Goal: Information Seeking & Learning: Learn about a topic

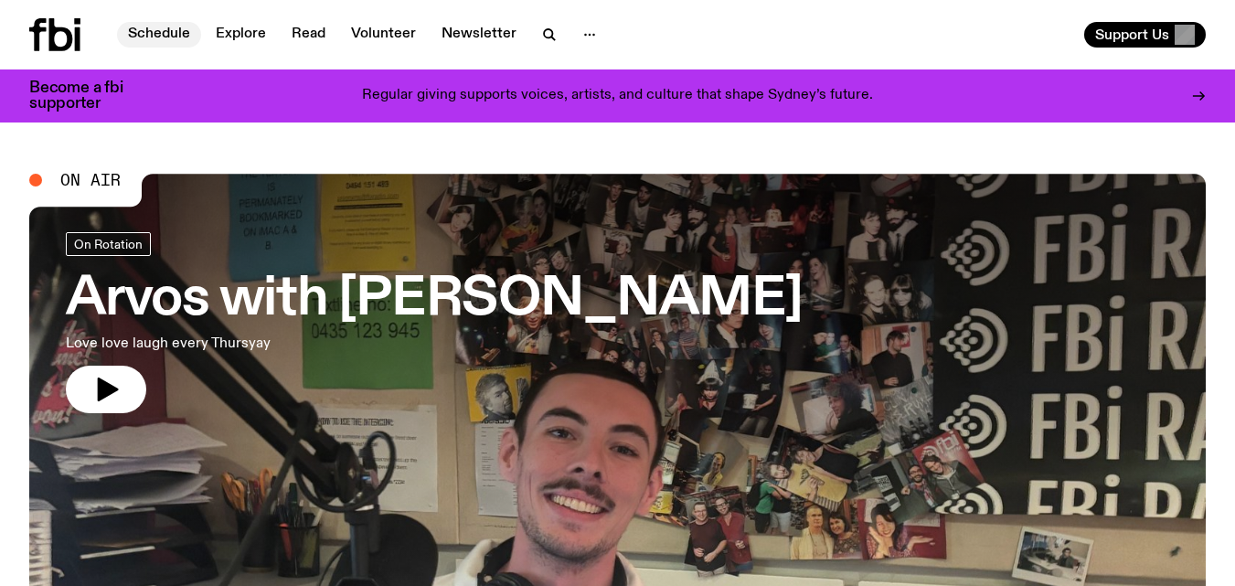
click at [171, 27] on link "Schedule" at bounding box center [159, 35] width 84 height 26
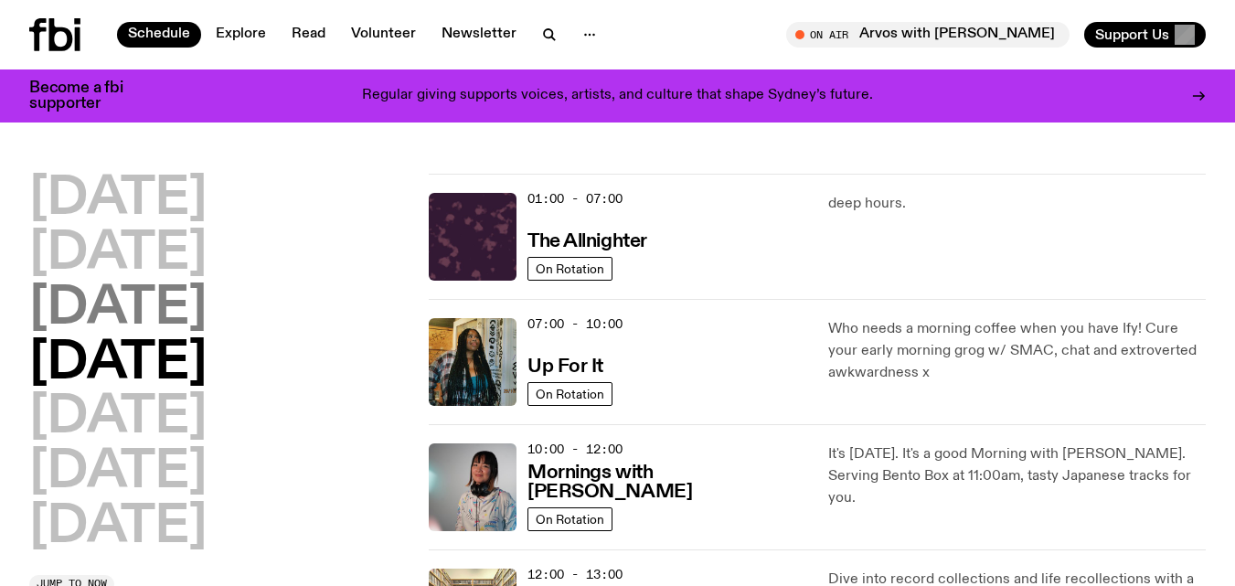
click at [120, 303] on h2 "[DATE]" at bounding box center [117, 308] width 177 height 51
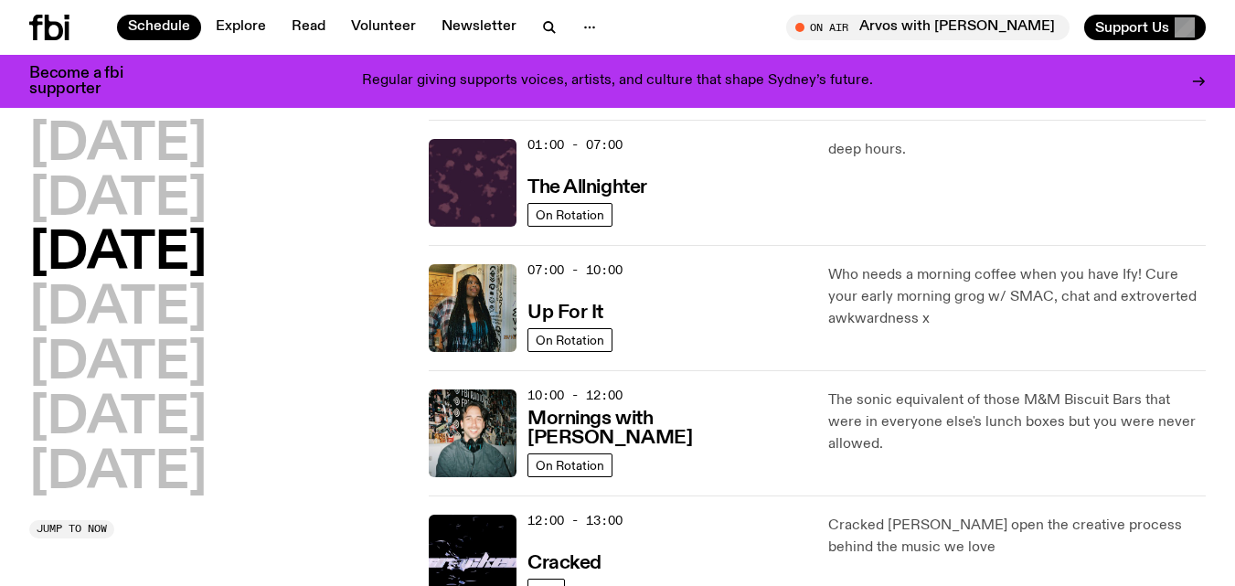
scroll to position [51, 0]
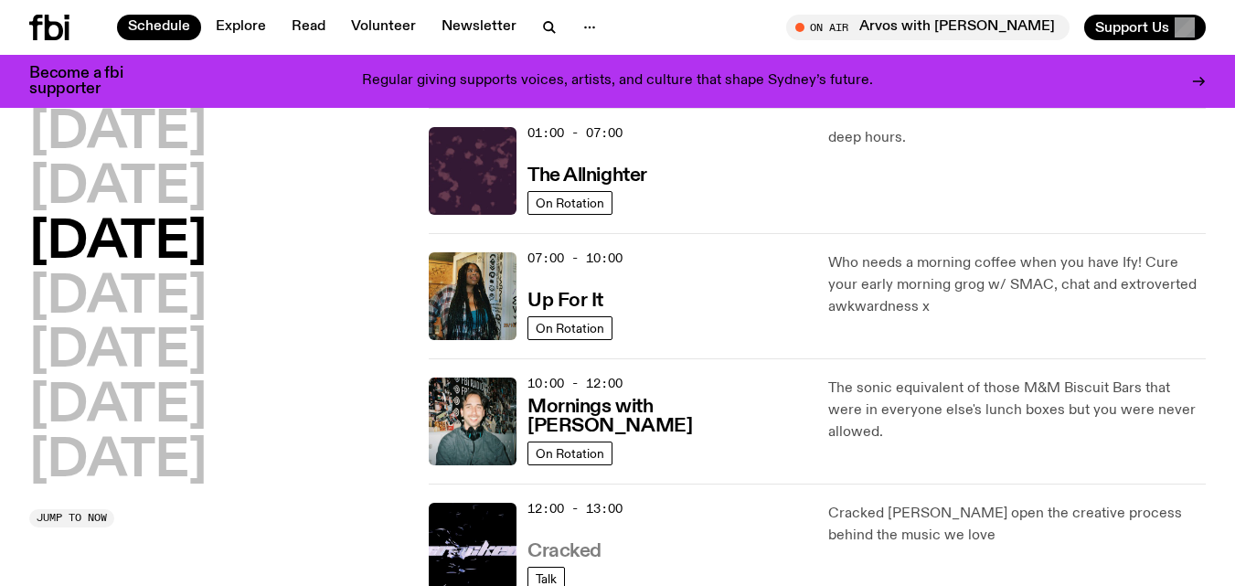
click at [581, 547] on h3 "Cracked" at bounding box center [564, 551] width 74 height 19
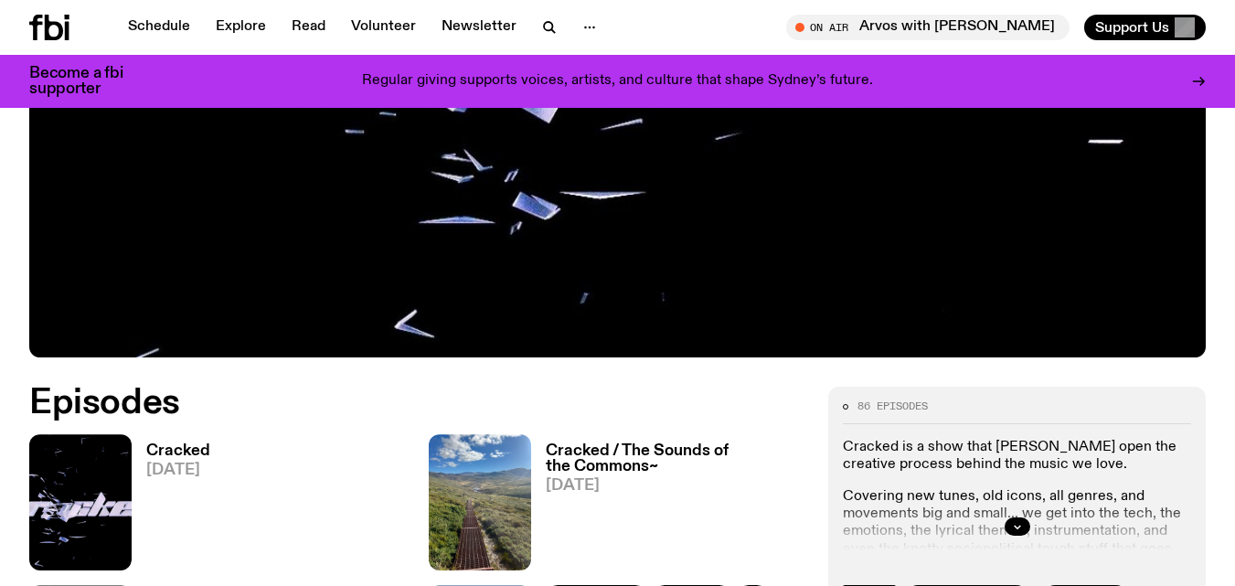
scroll to position [613, 0]
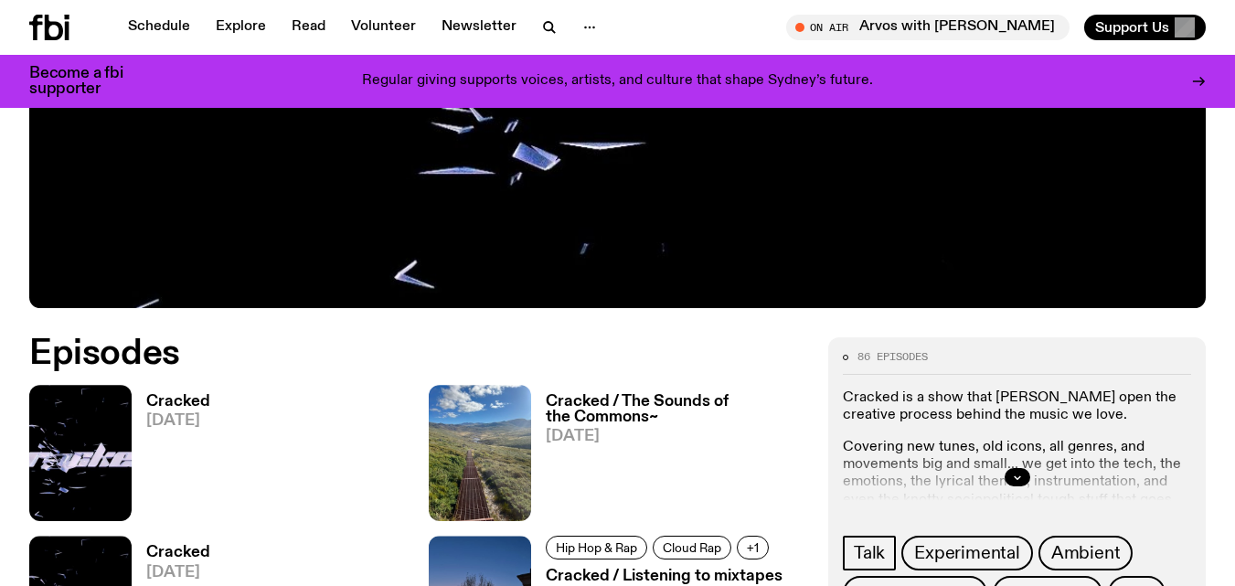
click at [166, 399] on h3 "Cracked" at bounding box center [178, 402] width 64 height 16
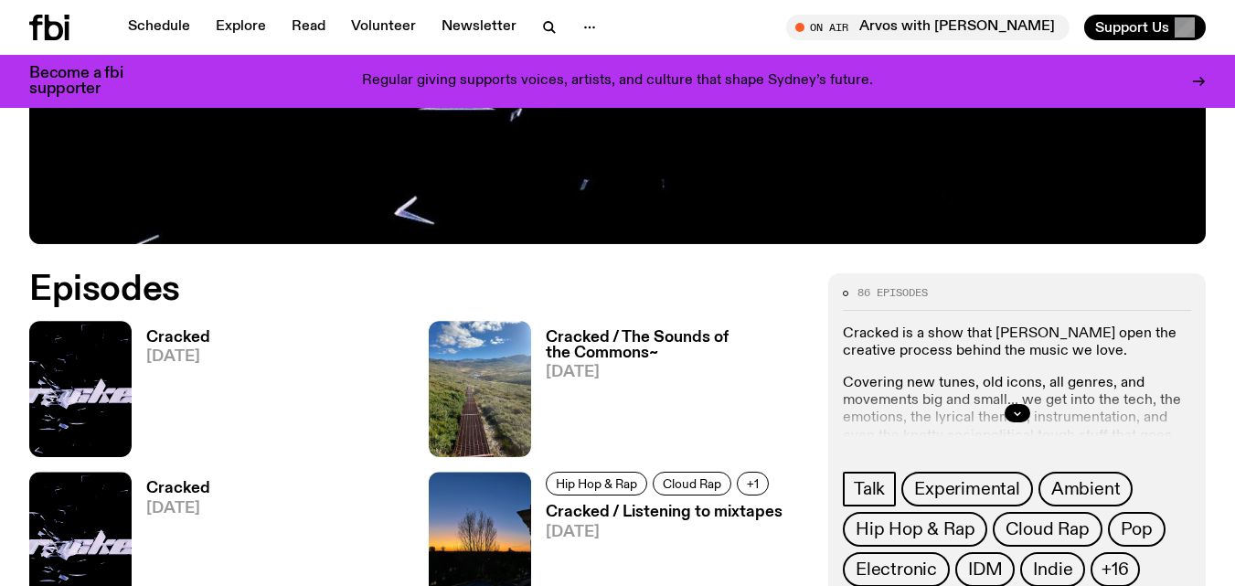
scroll to position [693, 0]
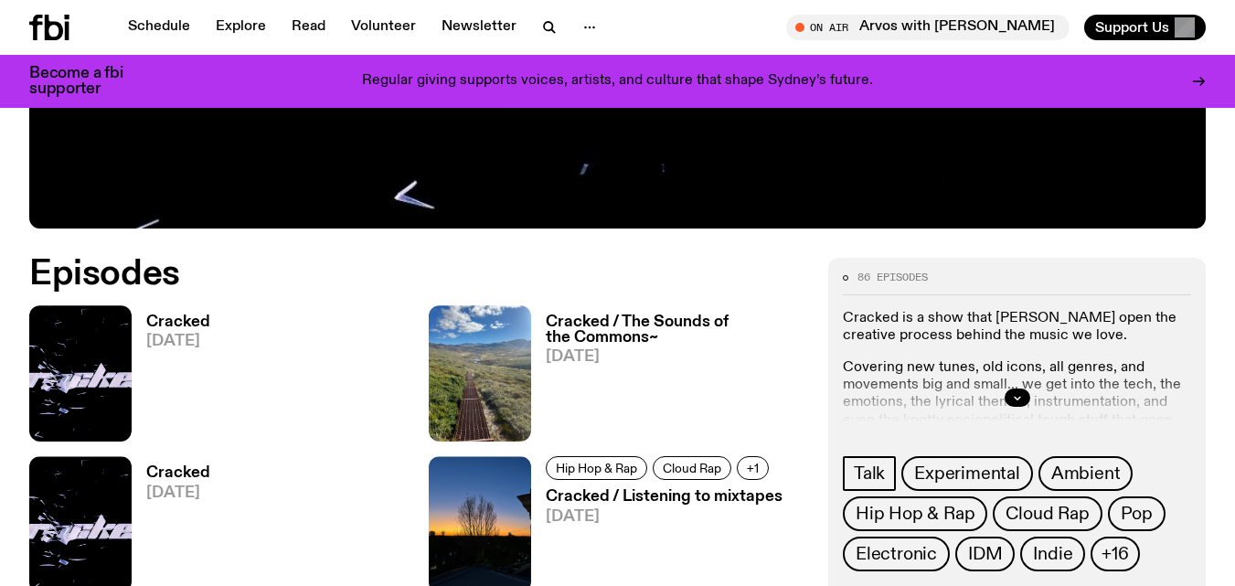
click at [633, 327] on h3 "Cracked / The Sounds of the Commons~" at bounding box center [676, 329] width 260 height 31
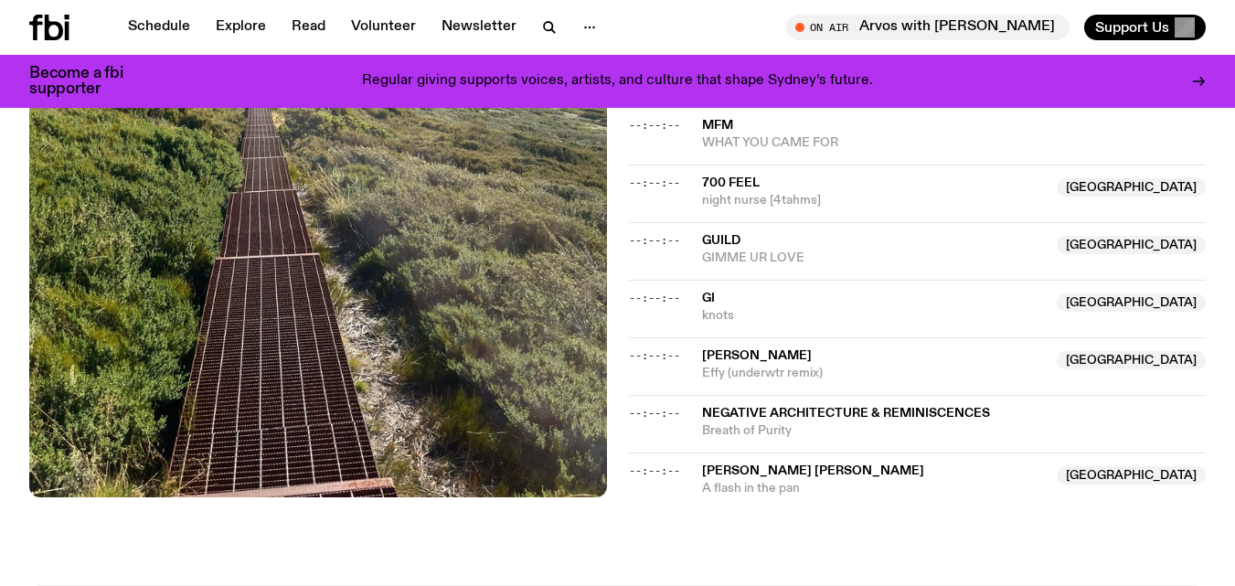
scroll to position [1007, 0]
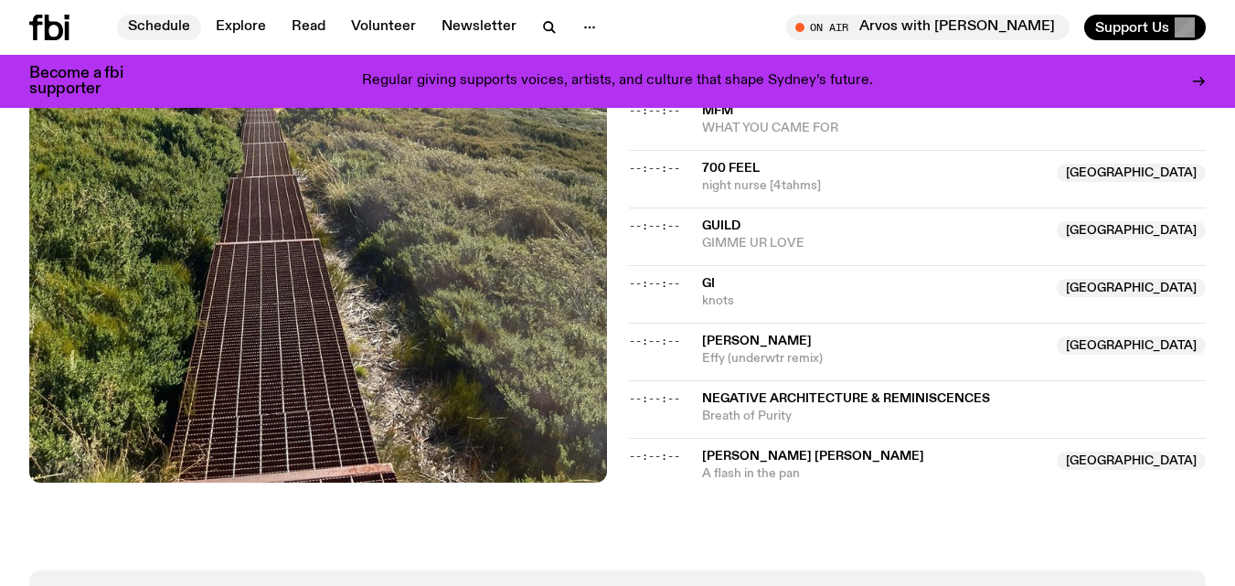
click at [154, 31] on link "Schedule" at bounding box center [159, 28] width 84 height 26
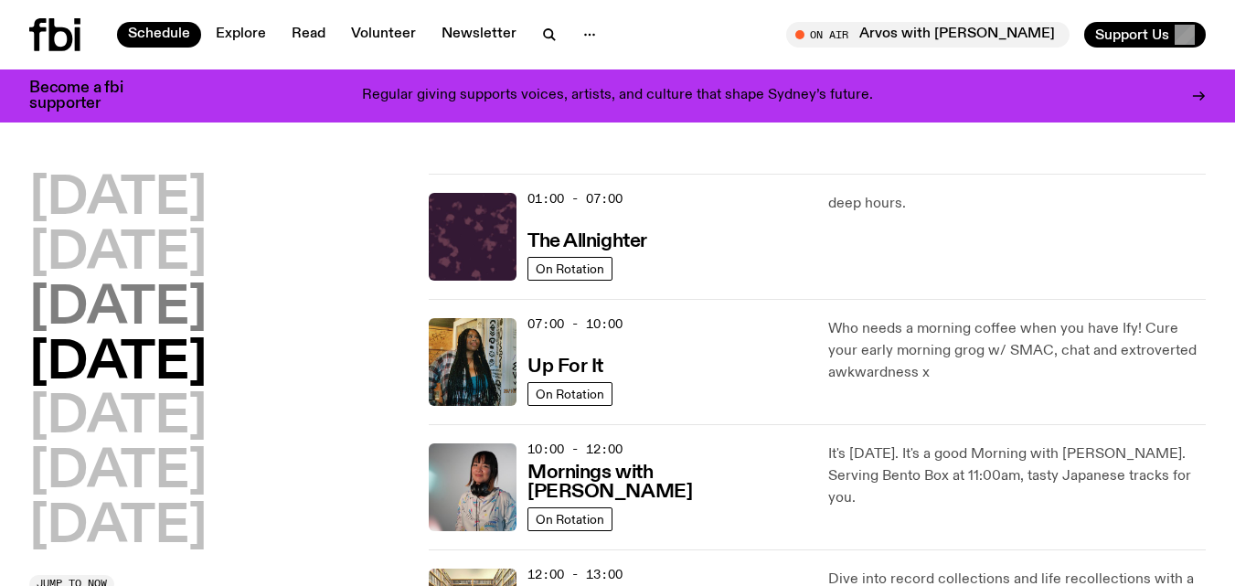
click at [135, 306] on h2 "[DATE]" at bounding box center [117, 308] width 177 height 51
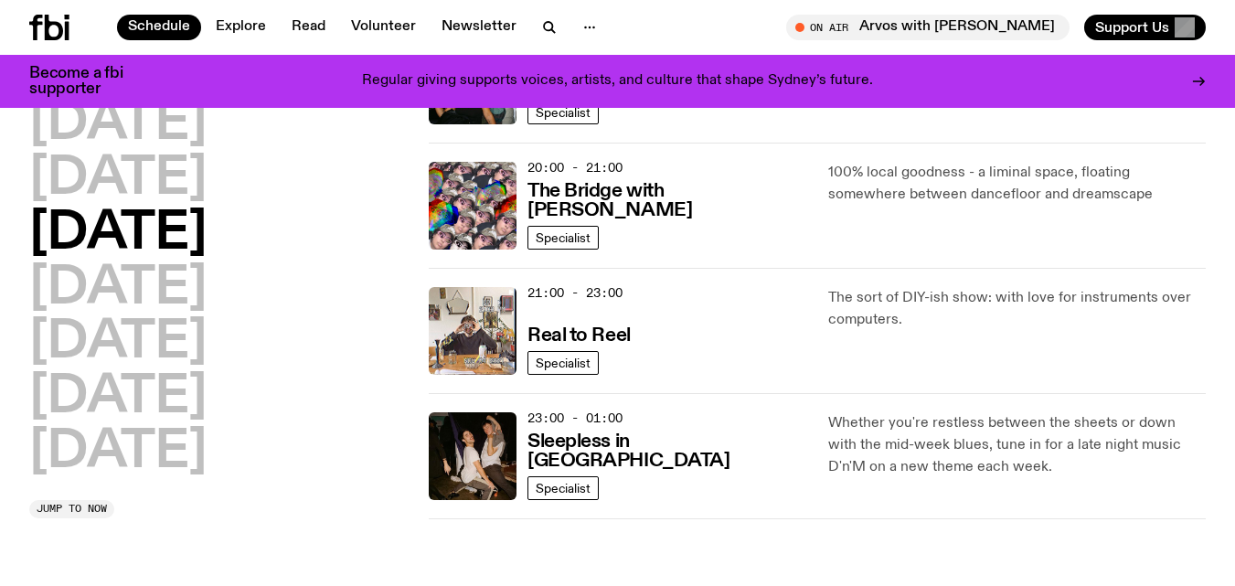
scroll to position [910, 0]
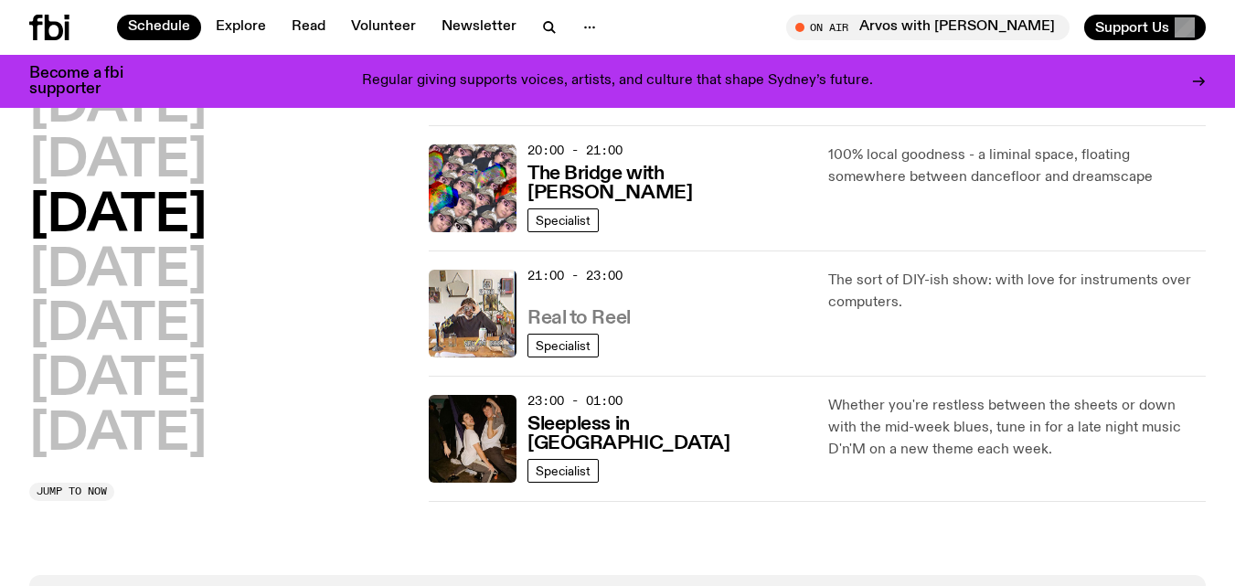
click at [605, 312] on h3 "Real to Reel" at bounding box center [578, 318] width 103 height 19
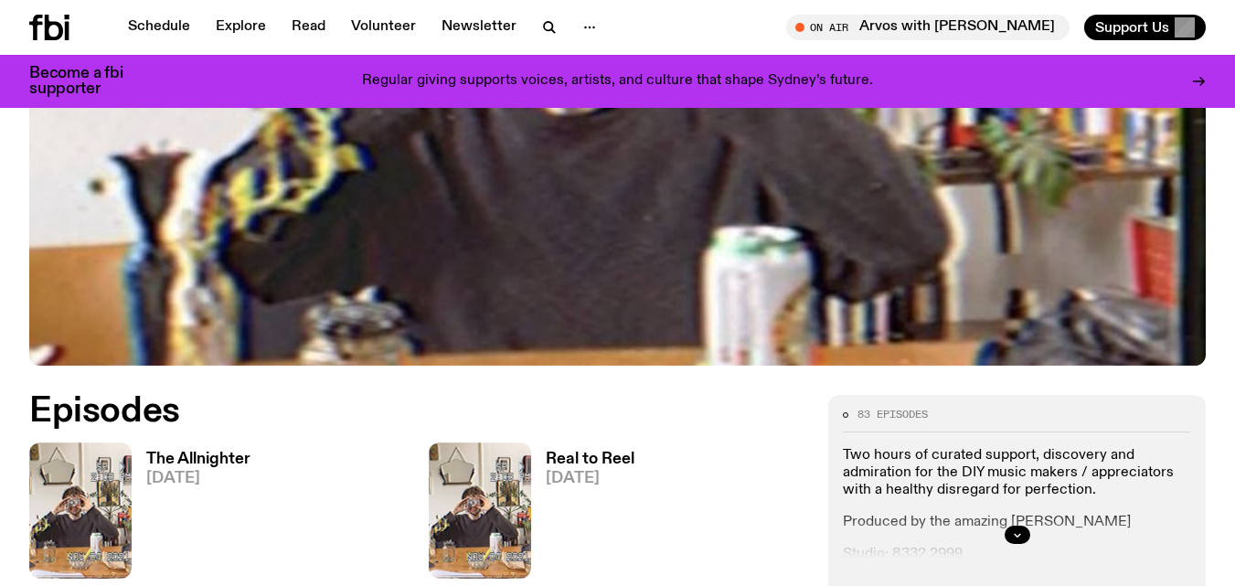
scroll to position [615, 0]
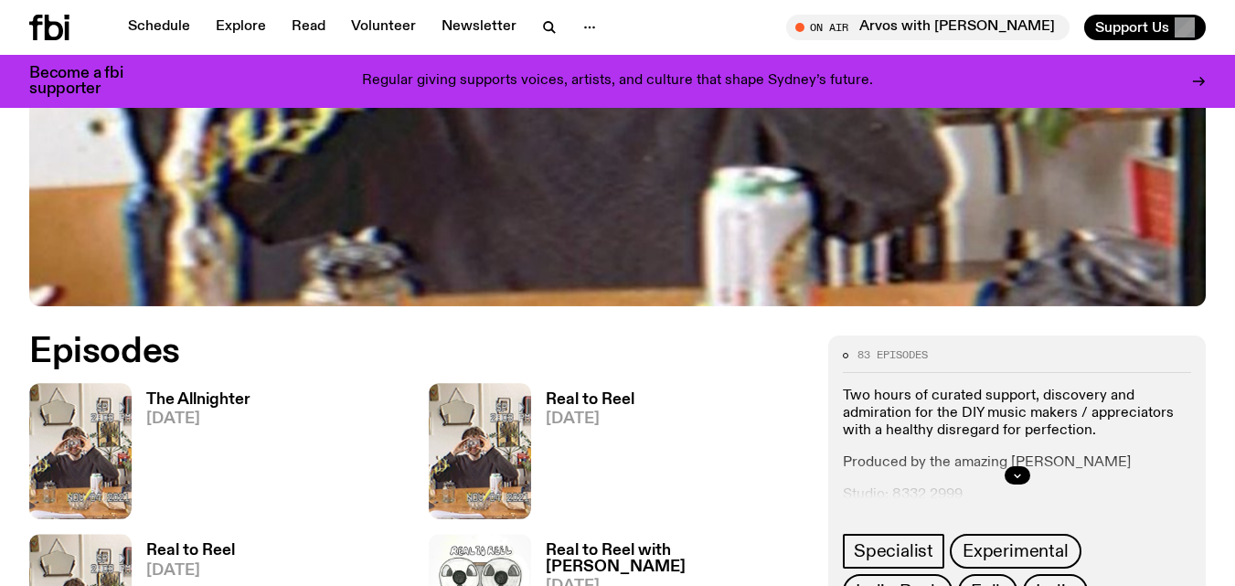
click at [191, 398] on h3 "The Allnighter" at bounding box center [198, 400] width 104 height 16
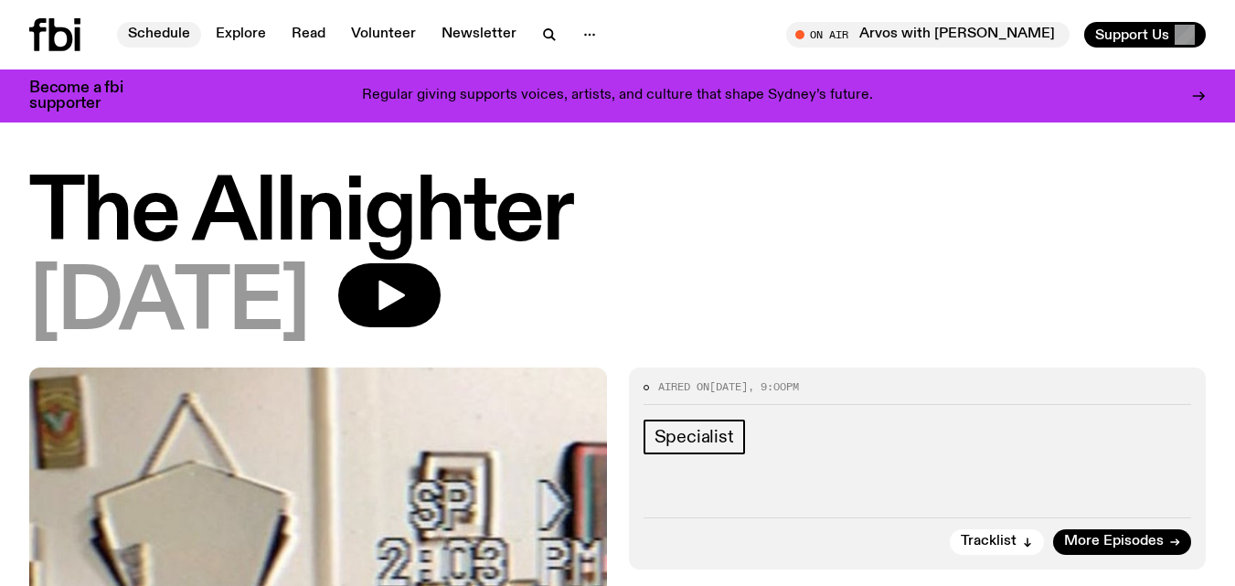
click at [140, 29] on link "Schedule" at bounding box center [159, 35] width 84 height 26
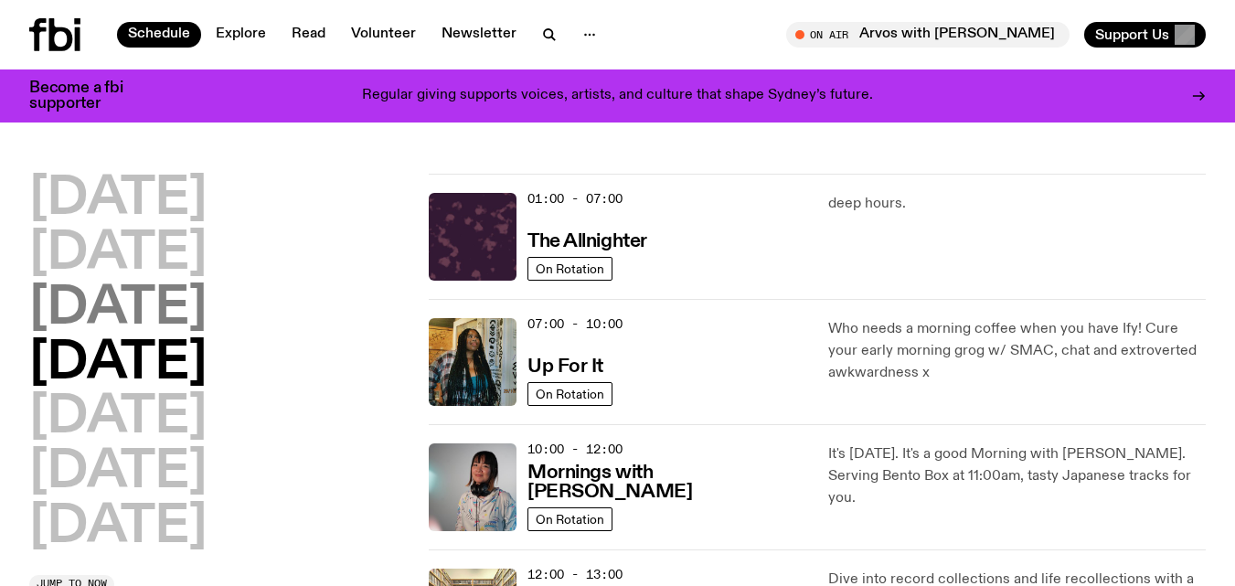
click at [150, 308] on h2 "[DATE]" at bounding box center [117, 308] width 177 height 51
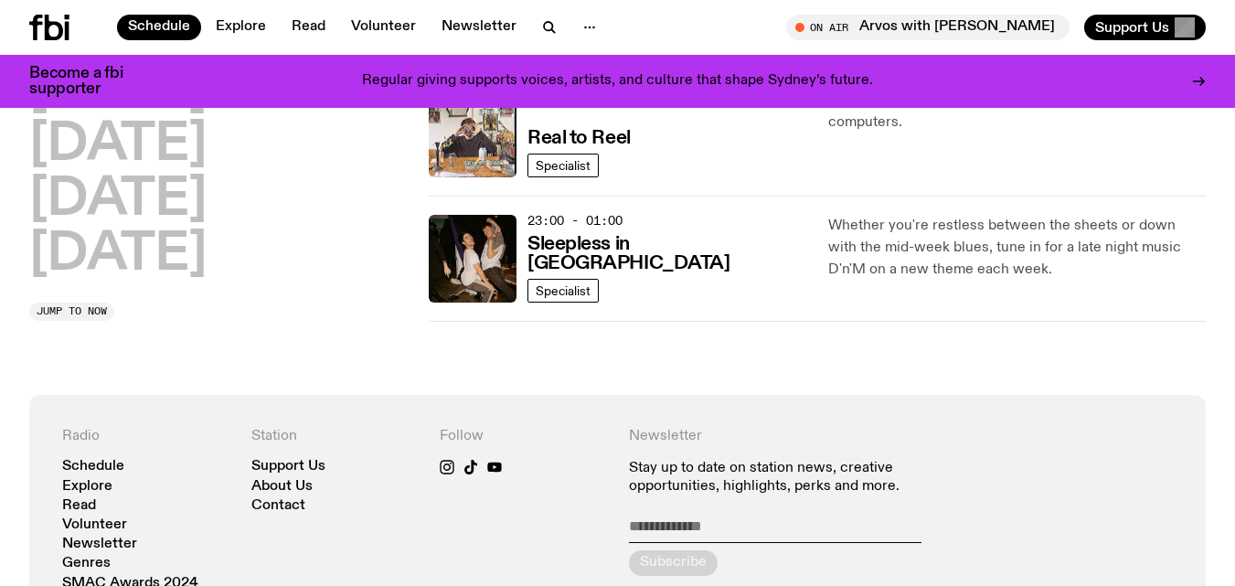
scroll to position [1098, 0]
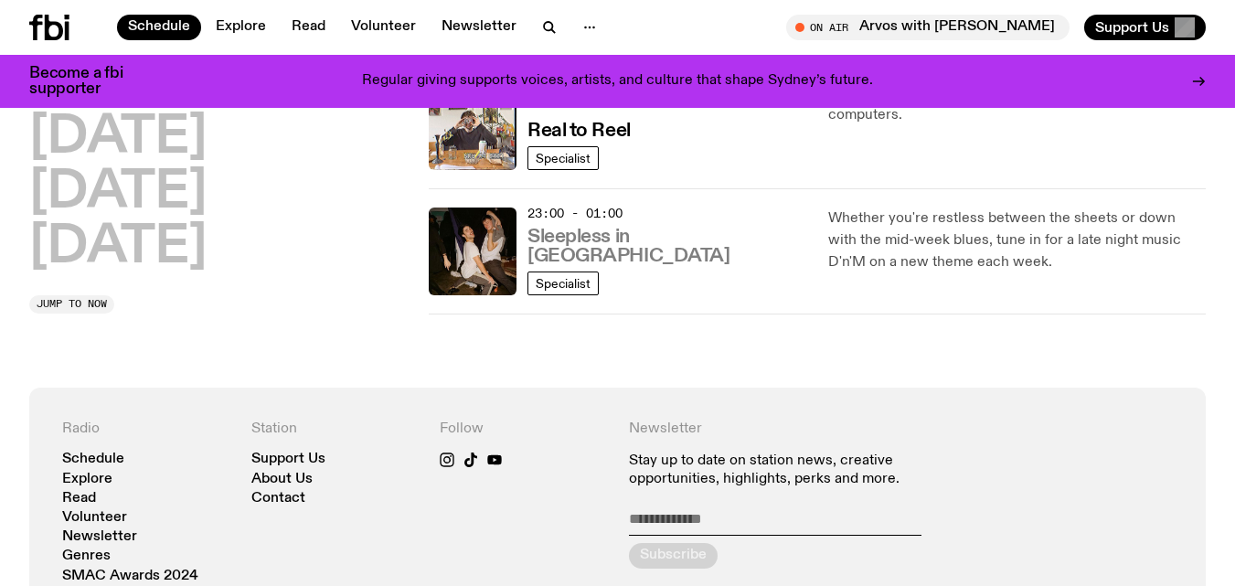
click at [638, 257] on h3 "Sleepless in [GEOGRAPHIC_DATA]" at bounding box center [666, 247] width 279 height 38
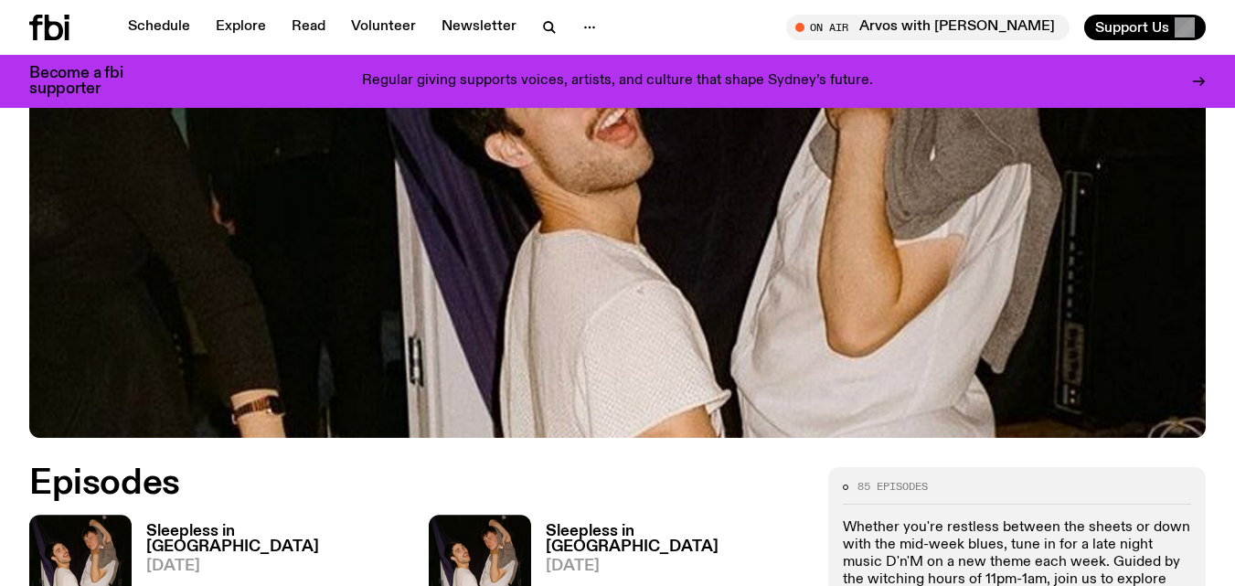
scroll to position [590, 0]
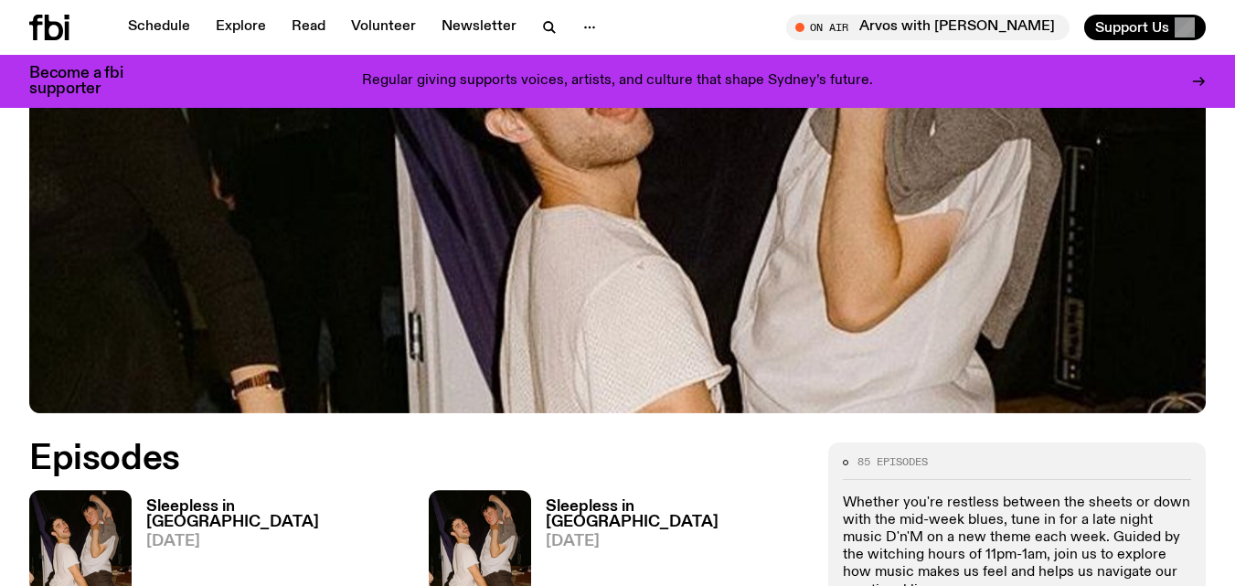
click at [266, 499] on h3 "Sleepless in [GEOGRAPHIC_DATA]" at bounding box center [276, 514] width 260 height 31
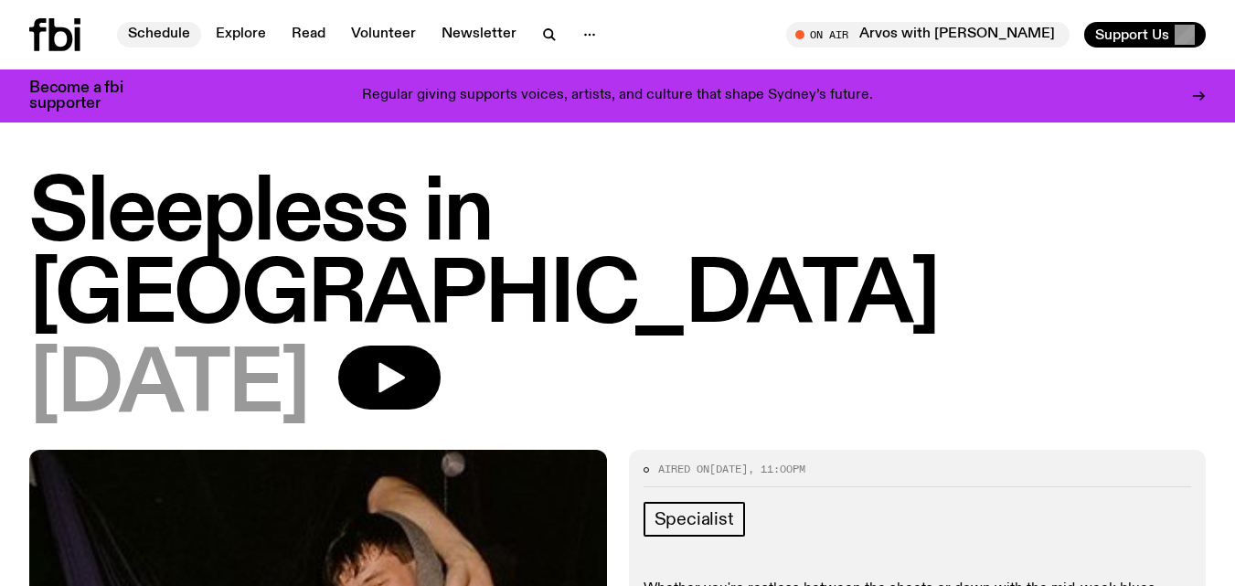
click at [158, 34] on link "Schedule" at bounding box center [159, 35] width 84 height 26
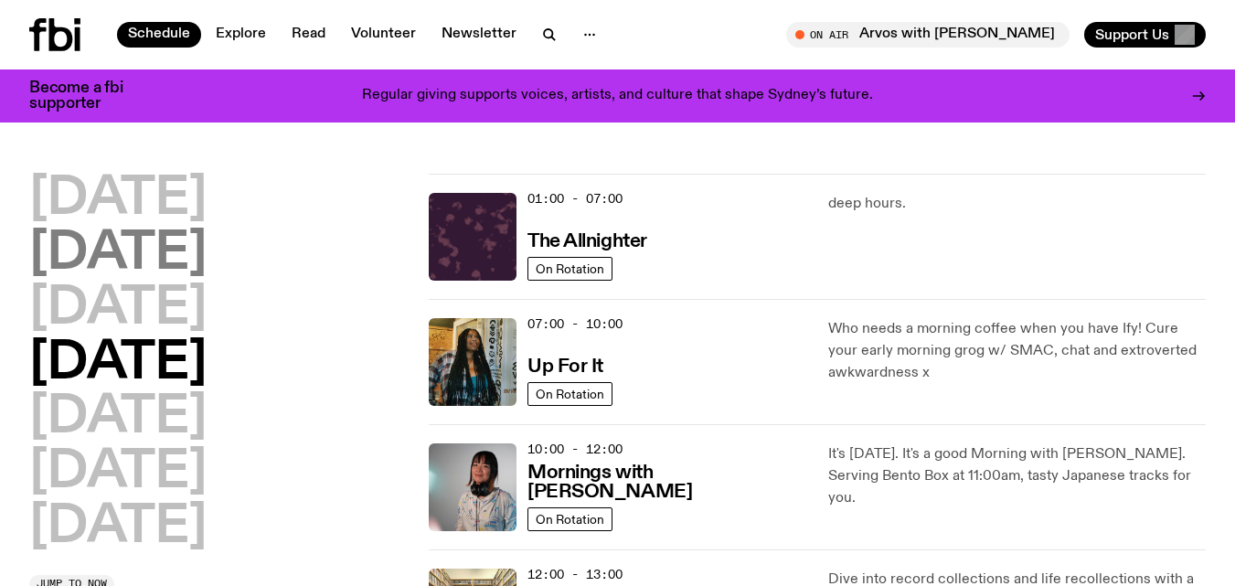
click at [149, 255] on h2 "[DATE]" at bounding box center [117, 253] width 177 height 51
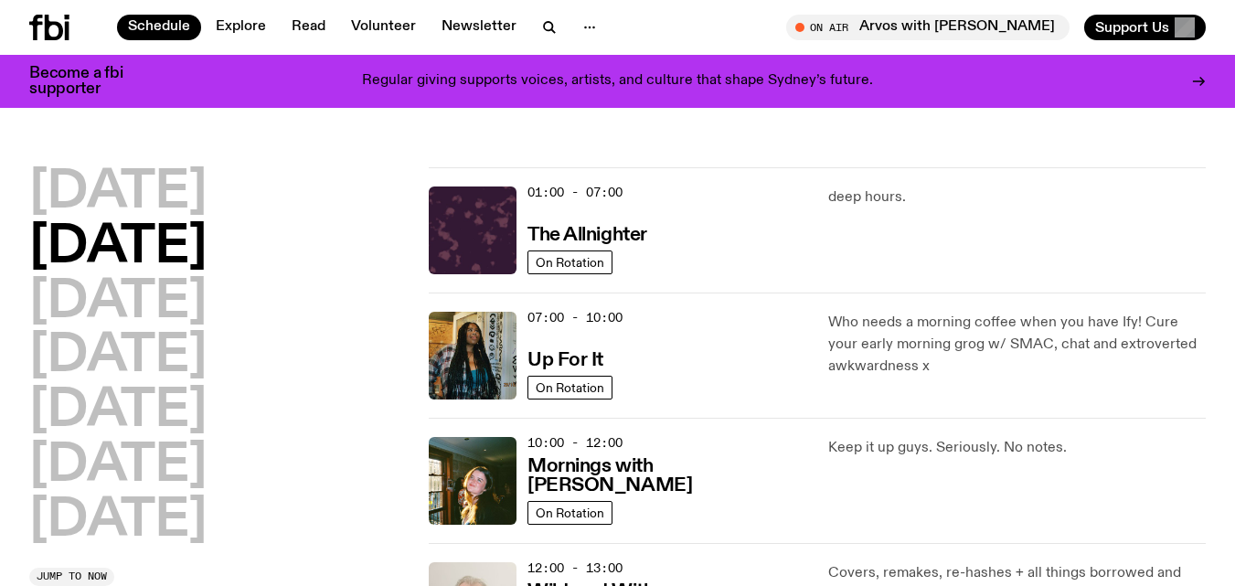
scroll to position [51, 0]
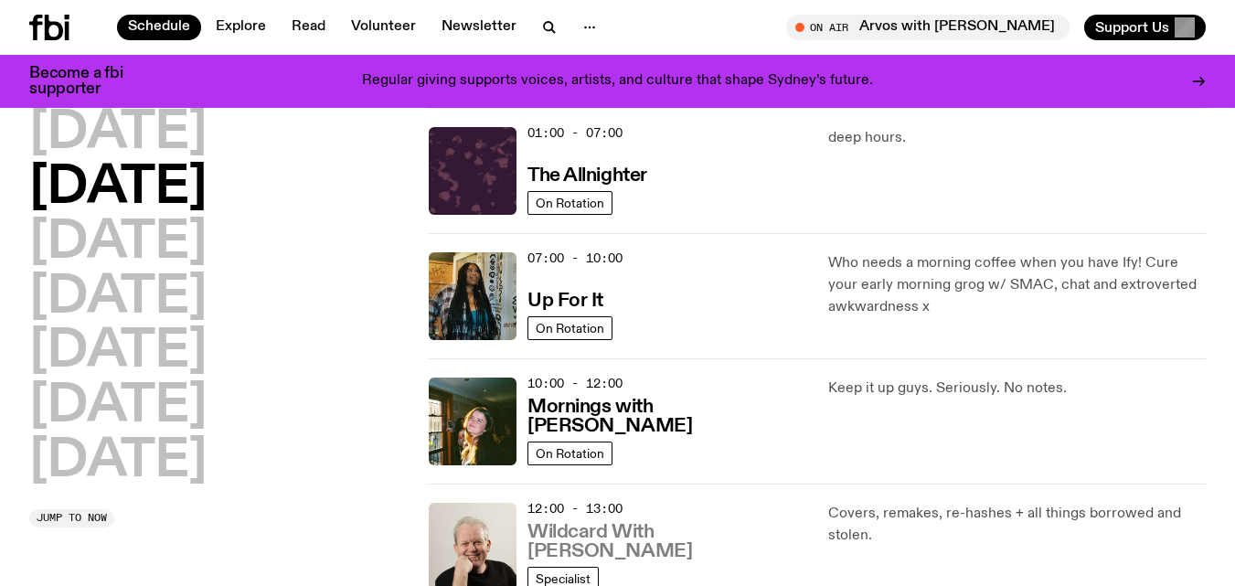
click at [635, 543] on h3 "Wildcard With [PERSON_NAME]" at bounding box center [666, 542] width 279 height 38
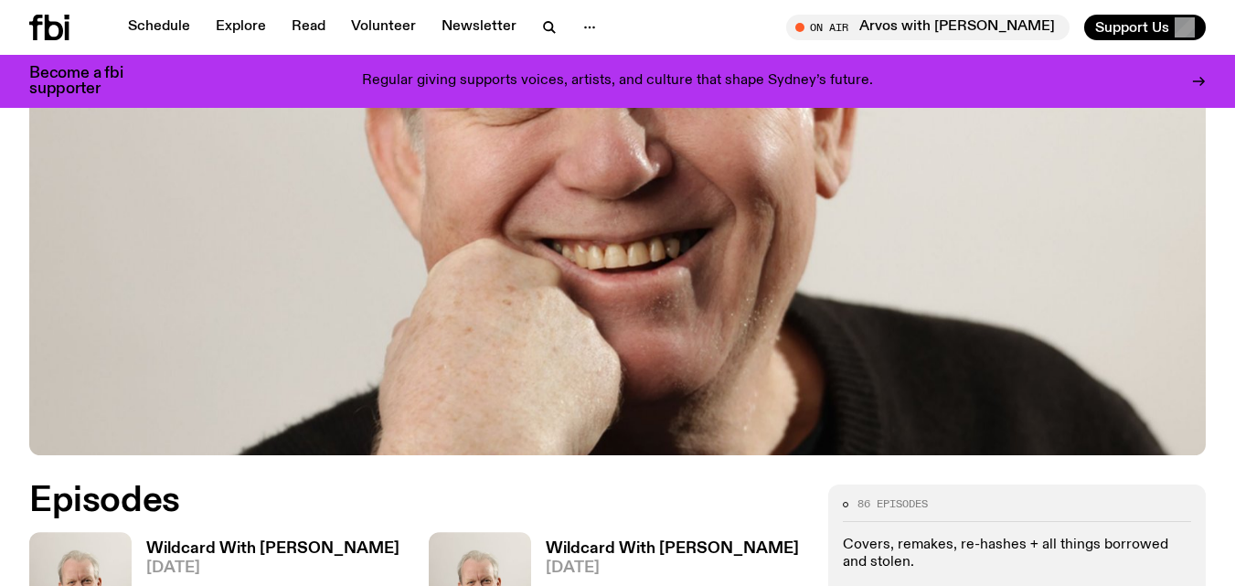
scroll to position [695, 0]
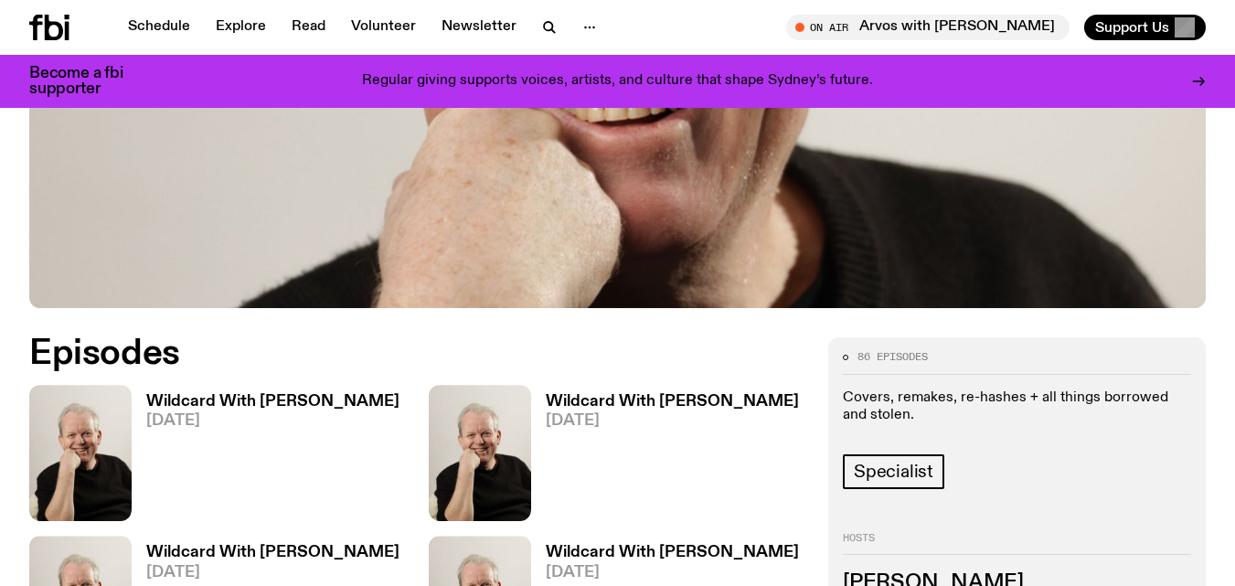
click at [210, 394] on h3 "Wildcard With [PERSON_NAME]" at bounding box center [272, 402] width 253 height 16
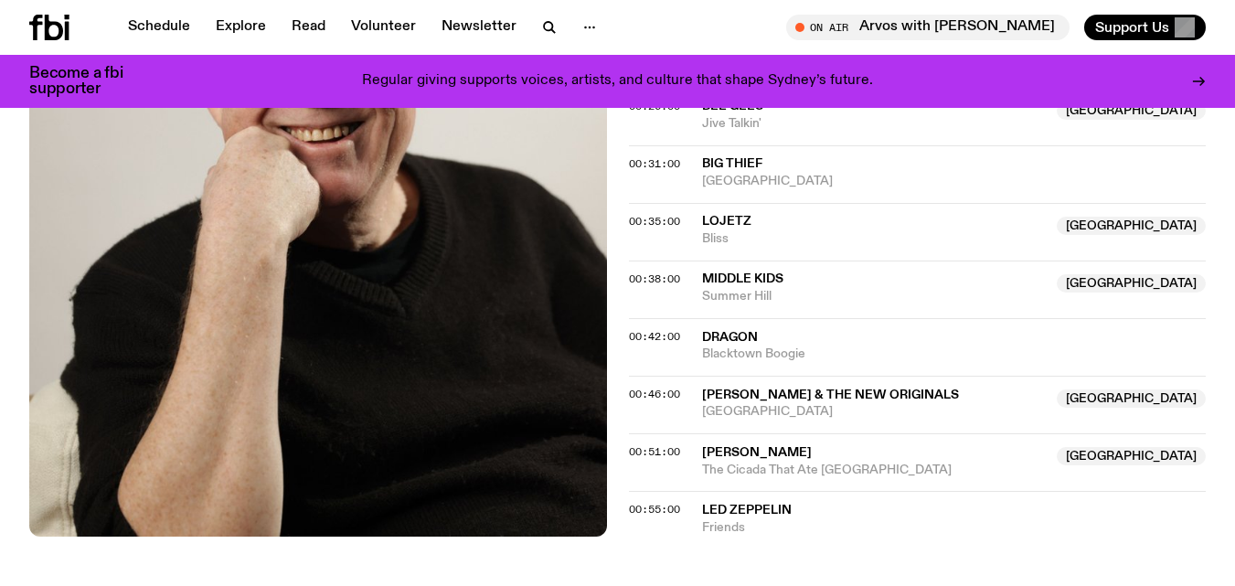
scroll to position [1032, 0]
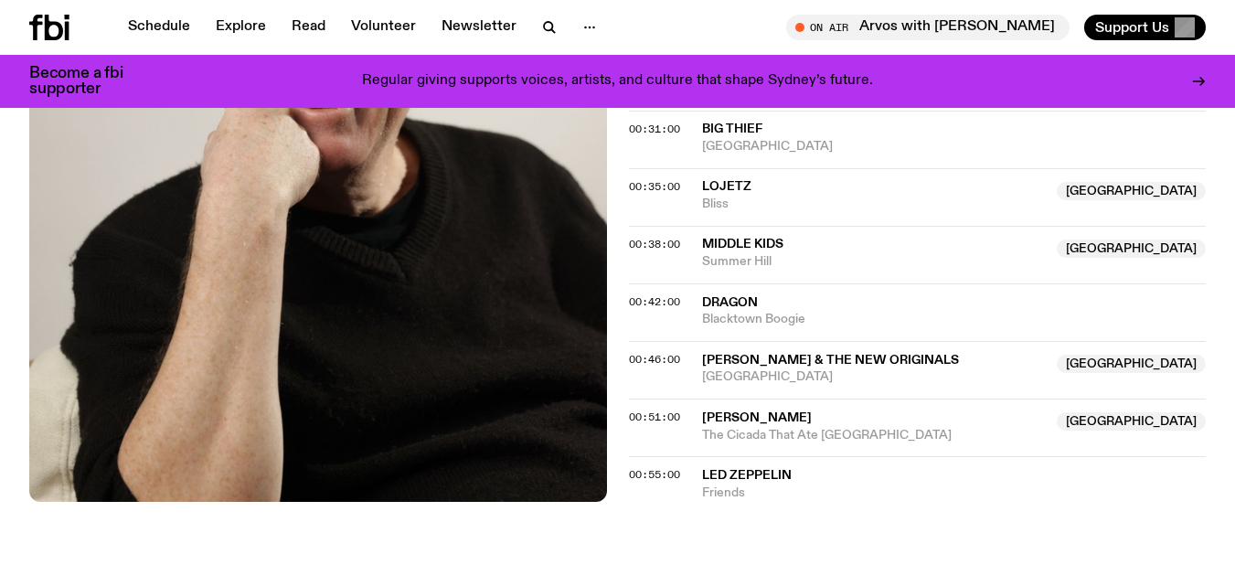
click at [169, 12] on div "Schedule Explore Read Volunteer Newsletter On Air Arvos with [PERSON_NAME] Tune…" at bounding box center [617, 27] width 1235 height 55
click at [168, 16] on link "Schedule" at bounding box center [159, 28] width 84 height 26
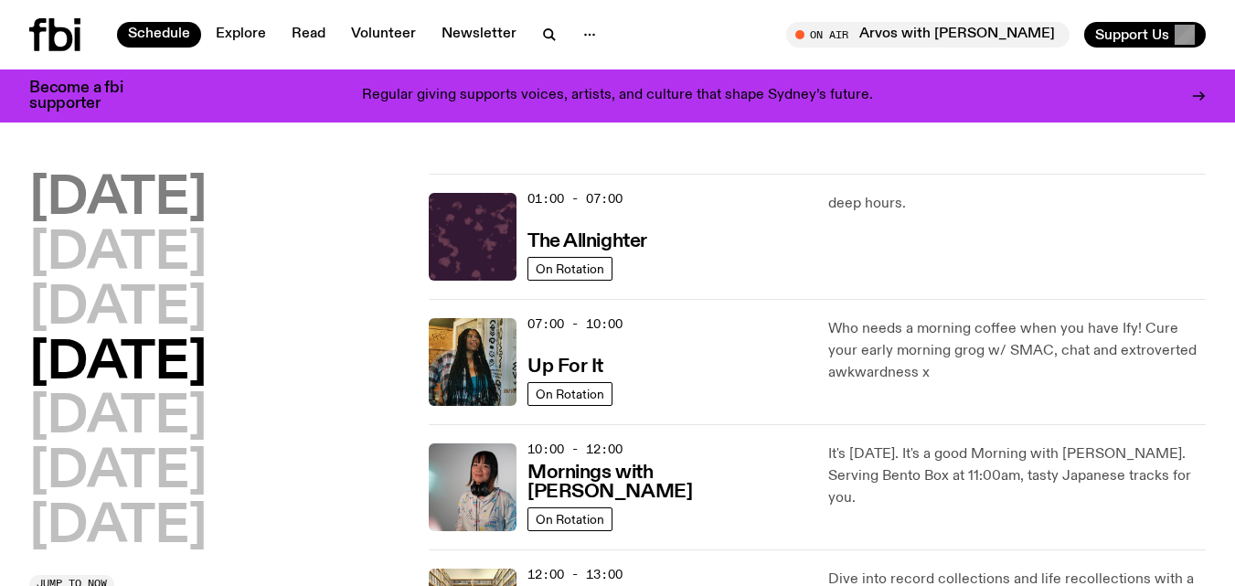
click at [153, 202] on h2 "[DATE]" at bounding box center [117, 199] width 177 height 51
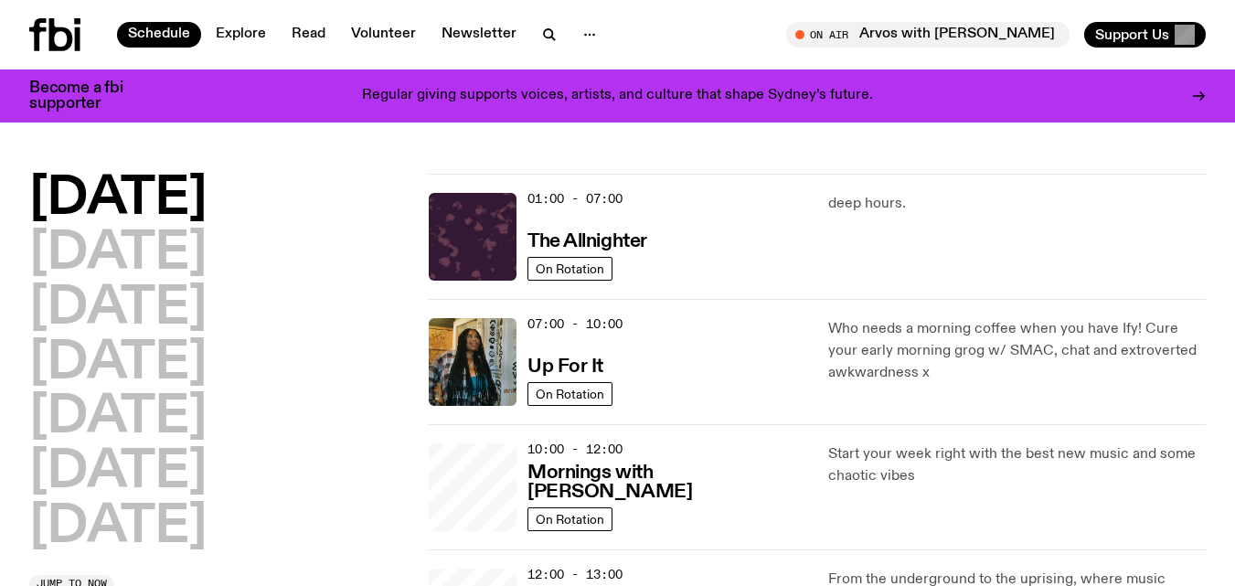
scroll to position [51, 0]
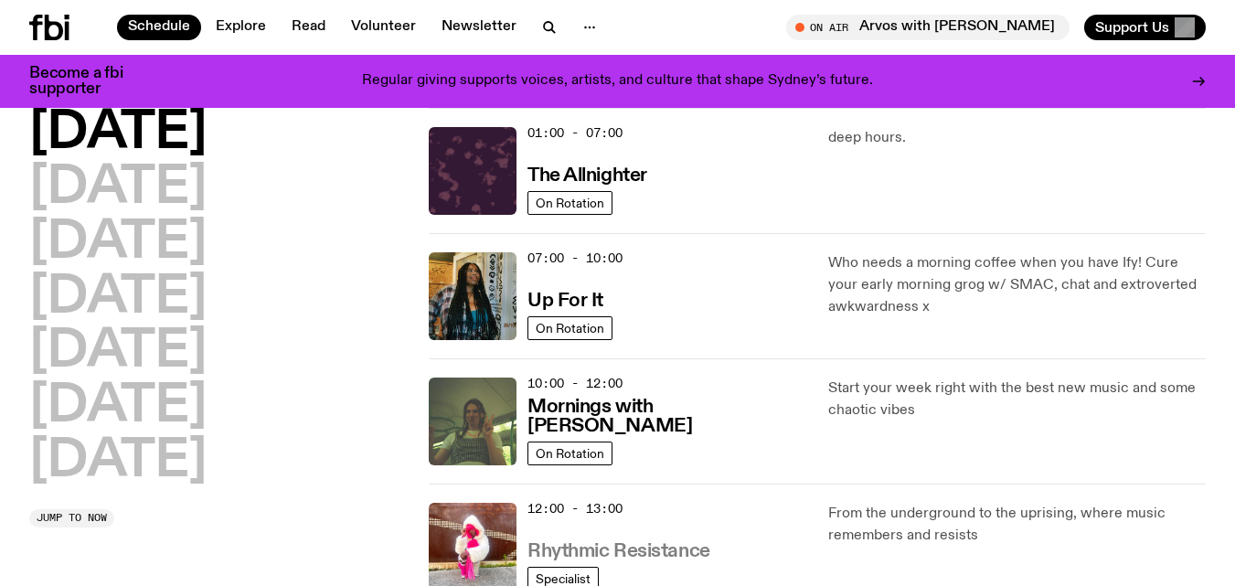
click at [637, 551] on h3 "Rhythmic Resistance" at bounding box center [618, 551] width 183 height 19
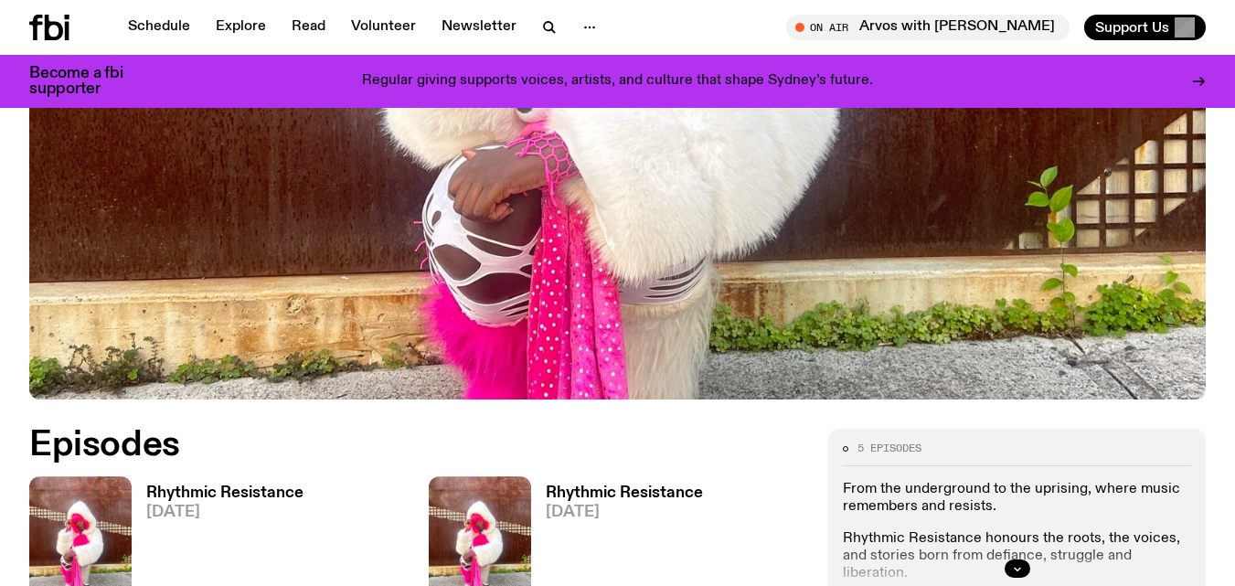
scroll to position [562, 0]
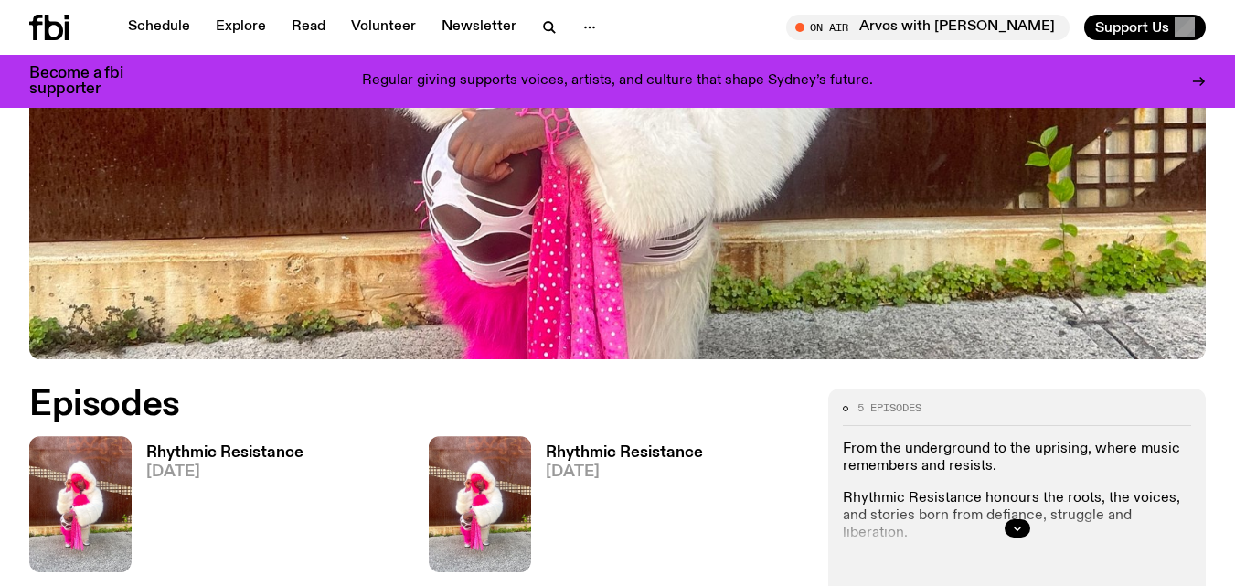
click at [261, 453] on h3 "Rhythmic Resistance" at bounding box center [224, 453] width 157 height 16
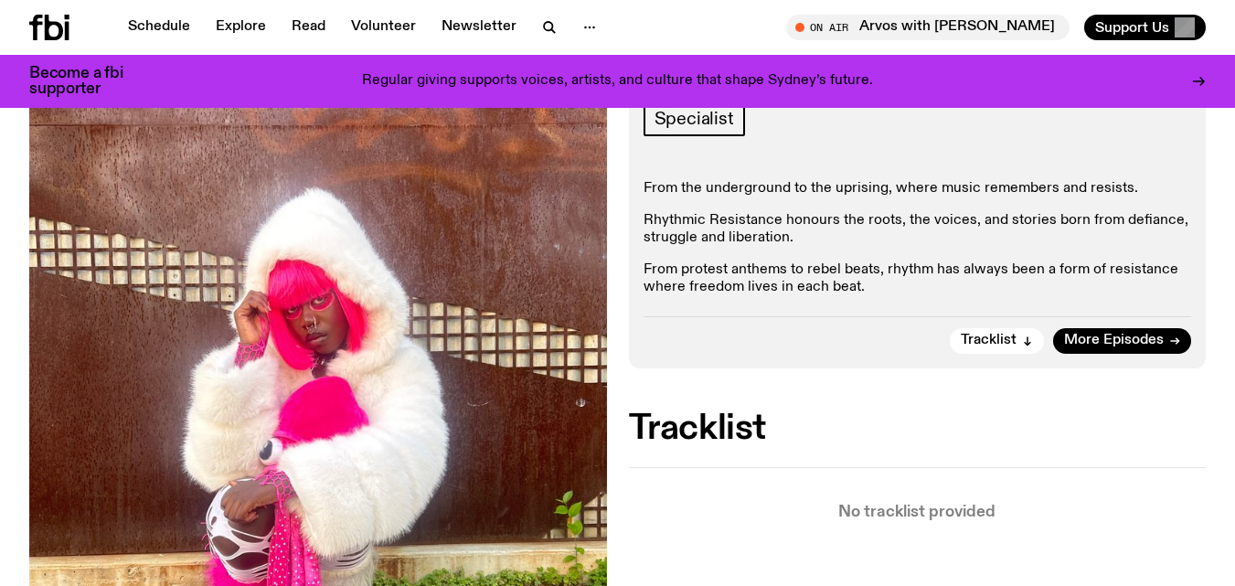
scroll to position [472, 0]
